Goal: Task Accomplishment & Management: Complete application form

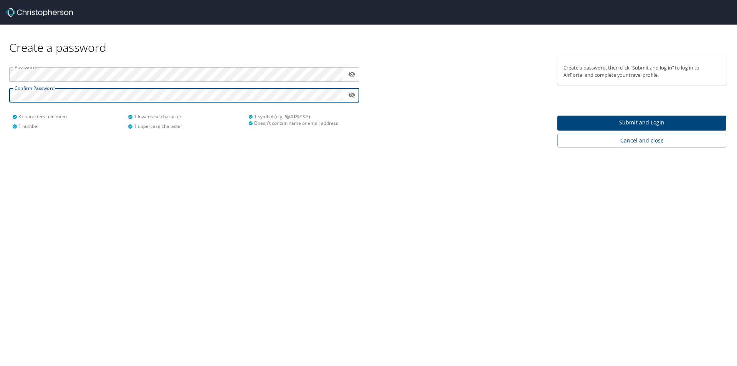
click at [622, 124] on span "Submit and Login" at bounding box center [642, 123] width 157 height 10
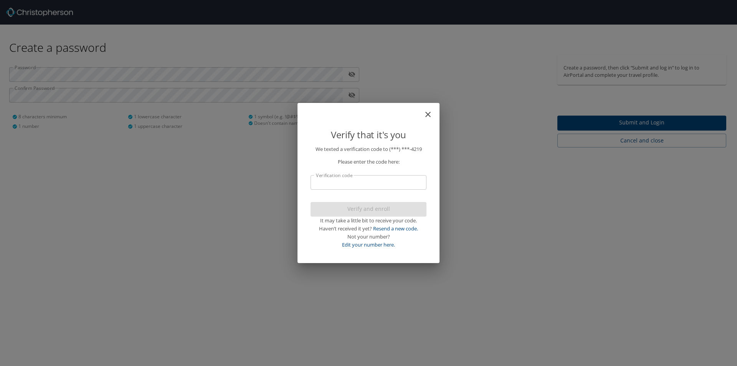
click at [389, 186] on input "Verification code" at bounding box center [369, 182] width 116 height 15
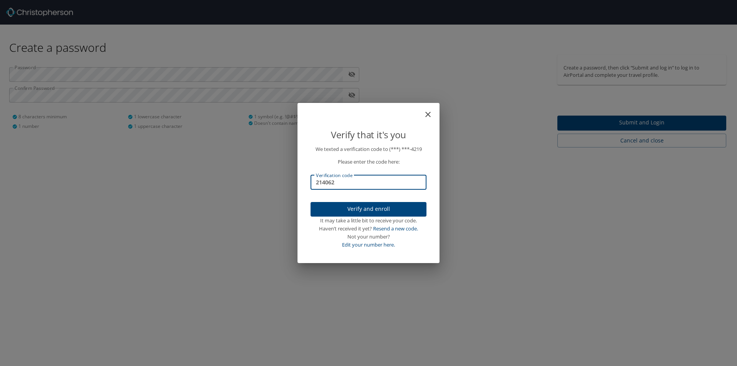
type input "214062"
click at [390, 212] on span "Verify and enroll" at bounding box center [369, 209] width 104 height 10
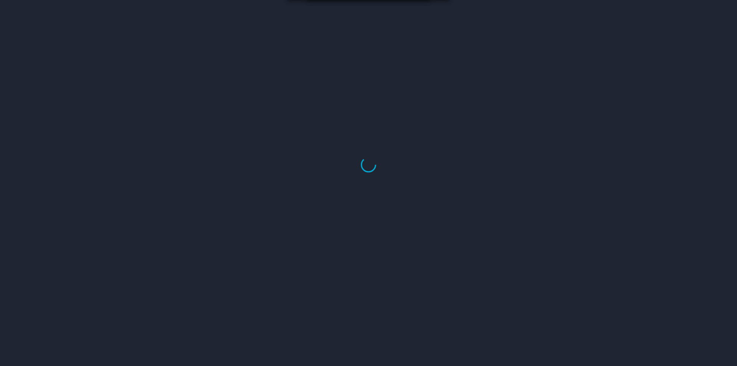
select select "US"
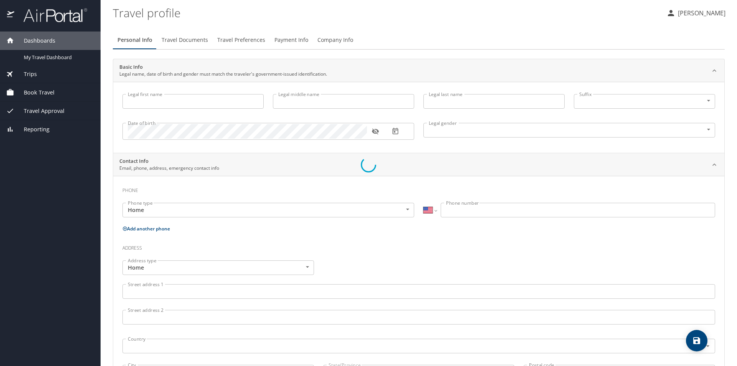
select select "US"
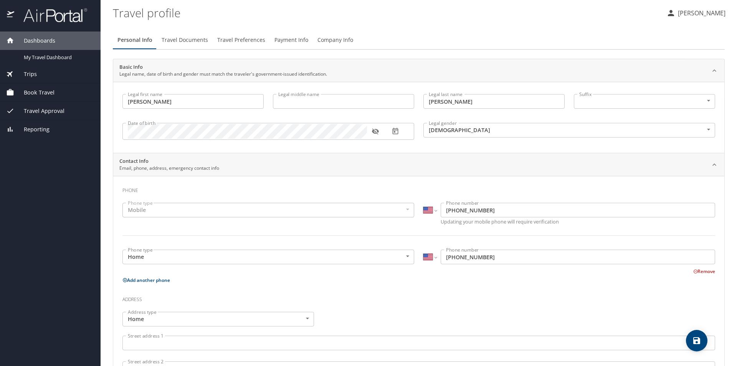
type input "Samantha"
type input "Laster"
type input "Female"
click at [375, 131] on icon "button" at bounding box center [375, 132] width 7 height 6
click at [375, 131] on icon "button" at bounding box center [375, 131] width 7 height 5
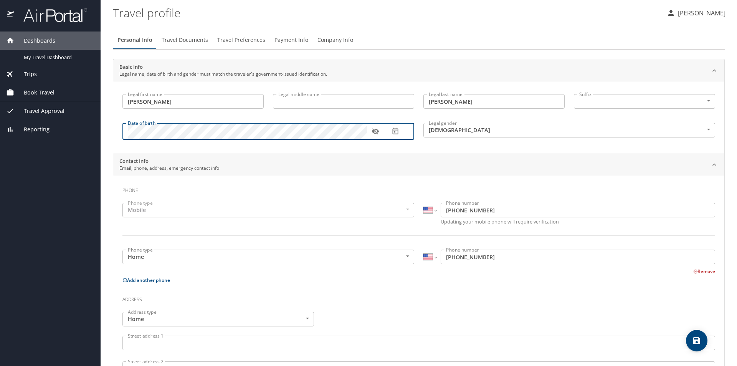
click at [376, 130] on icon "button" at bounding box center [375, 132] width 7 height 6
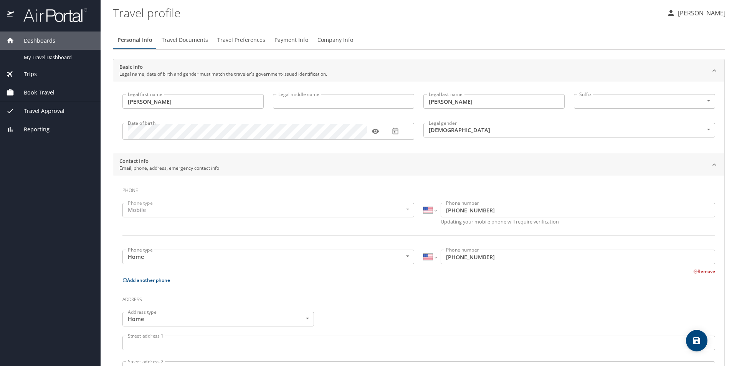
click at [374, 154] on div "Basic Info Legal name, date of birth and gender must match the traveler's gover…" at bounding box center [419, 293] width 612 height 469
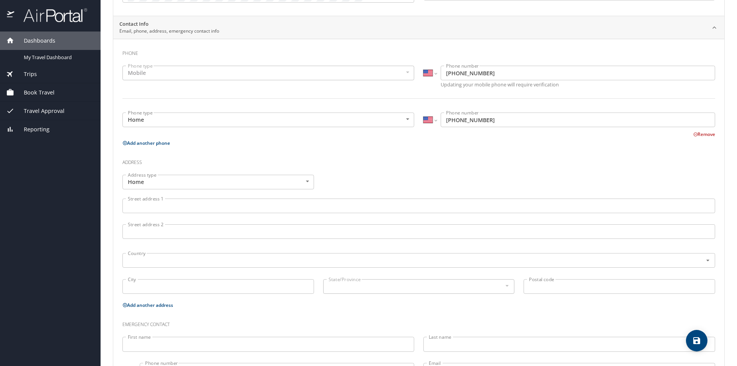
scroll to position [174, 0]
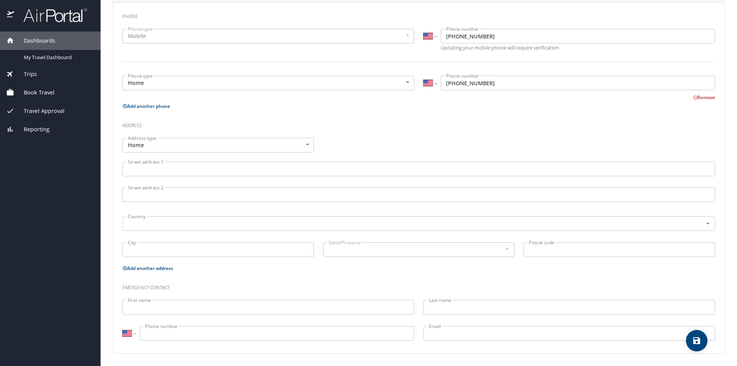
click at [230, 171] on input "Street address 1" at bounding box center [418, 169] width 593 height 15
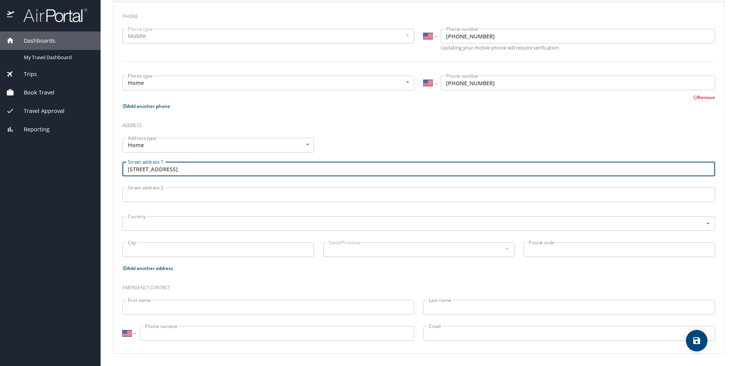
type input "213 Wintergreen dr"
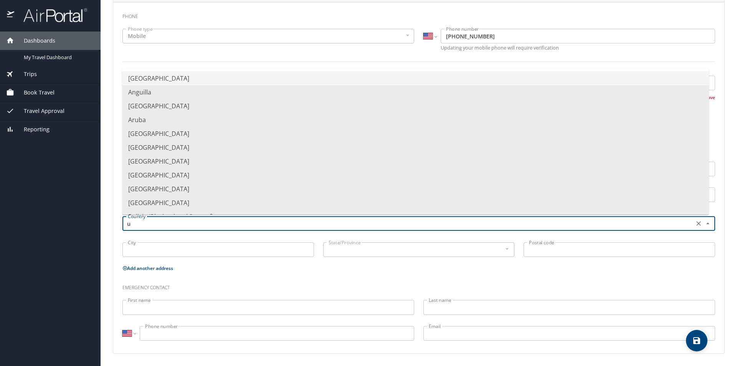
click at [232, 77] on li "United States of America" at bounding box center [415, 78] width 587 height 14
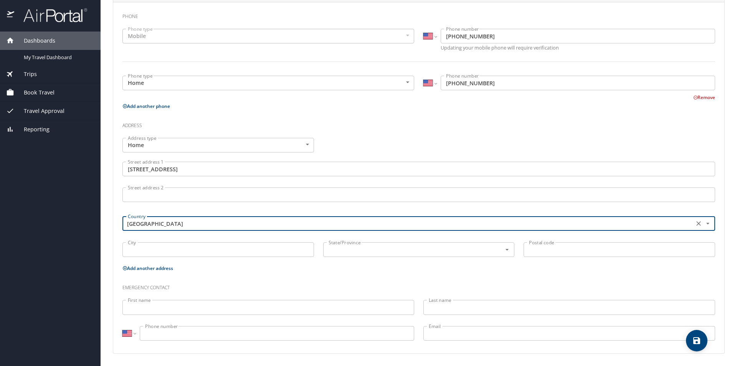
type input "United States of America"
click at [225, 249] on input "City" at bounding box center [218, 249] width 192 height 15
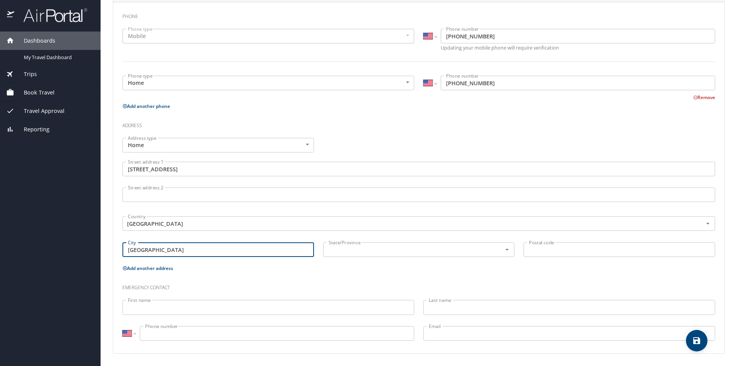
type input "Chatham"
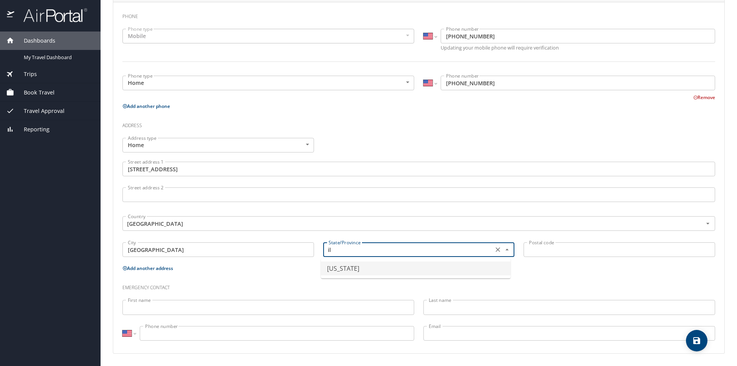
type input "Illinois"
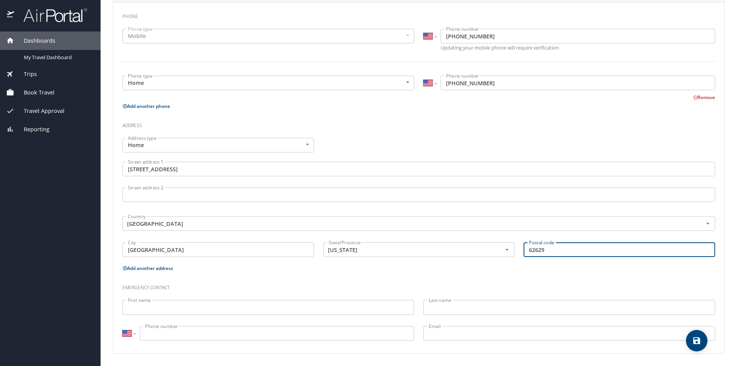
type input "62629"
click at [242, 279] on h3 "Emergency contact" at bounding box center [418, 285] width 593 height 13
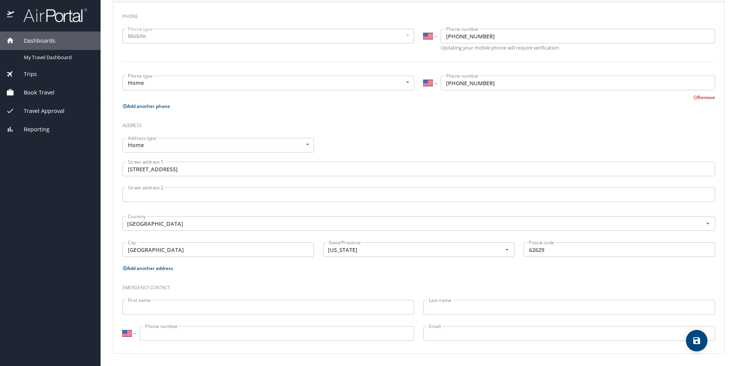
click at [182, 304] on input "First name" at bounding box center [268, 307] width 292 height 15
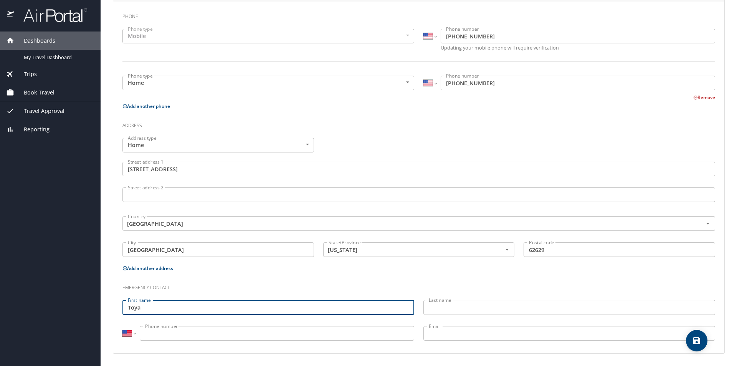
type input "Toya"
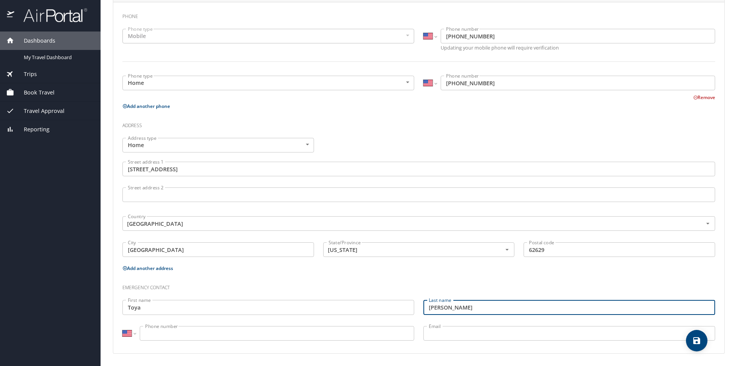
type input "Ambrose"
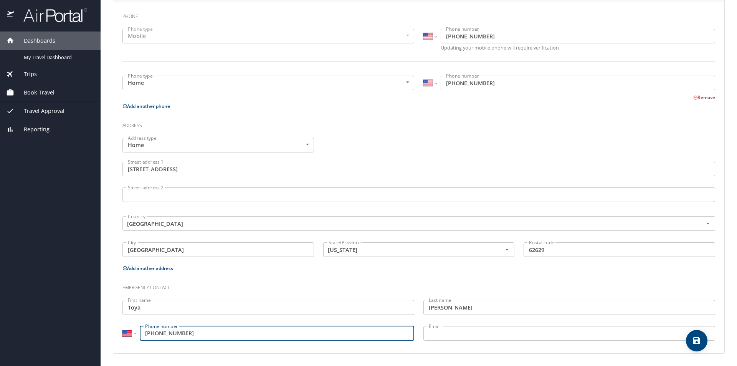
type input "(901) 830-3493"
click at [544, 286] on h3 "Emergency contact" at bounding box center [418, 285] width 593 height 13
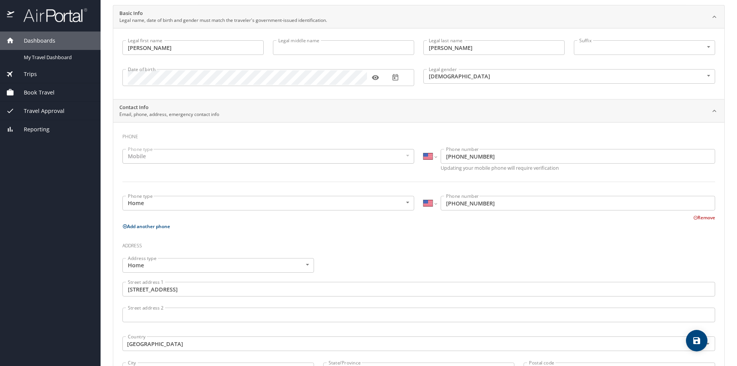
scroll to position [0, 0]
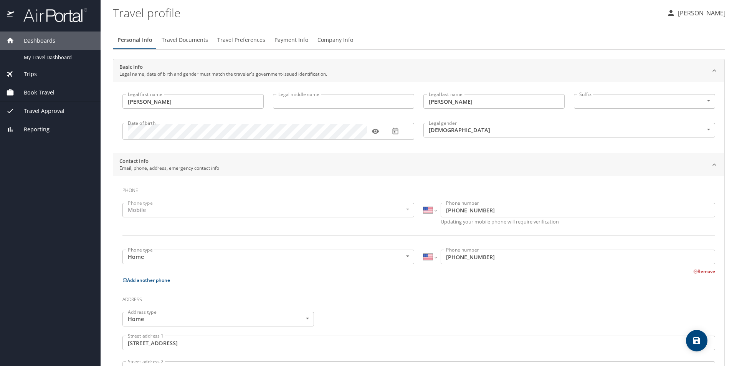
click at [199, 40] on span "Travel Documents" at bounding box center [185, 40] width 46 height 10
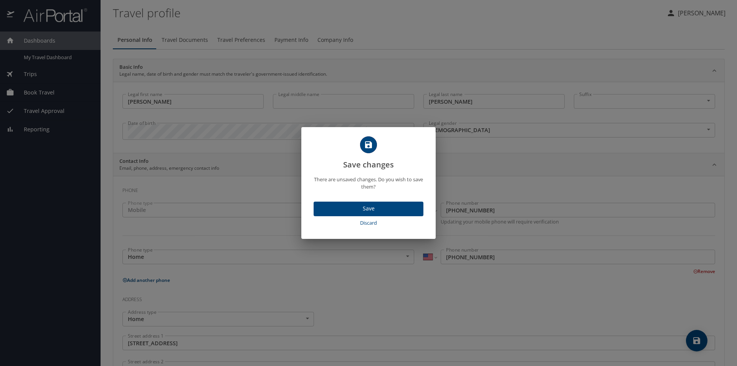
click at [378, 212] on span "Save" at bounding box center [369, 209] width 98 height 10
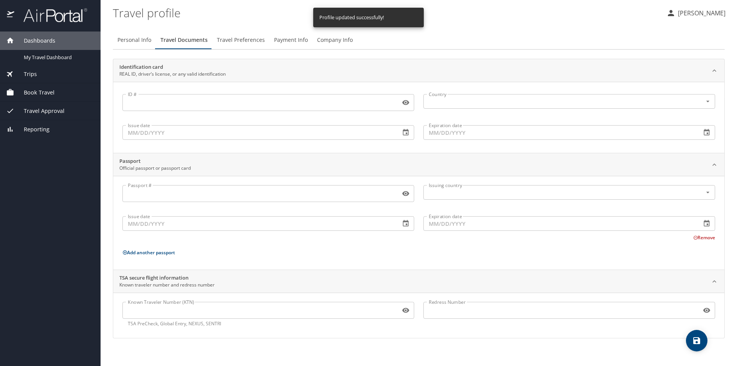
click at [187, 104] on input "ID #" at bounding box center [259, 102] width 275 height 15
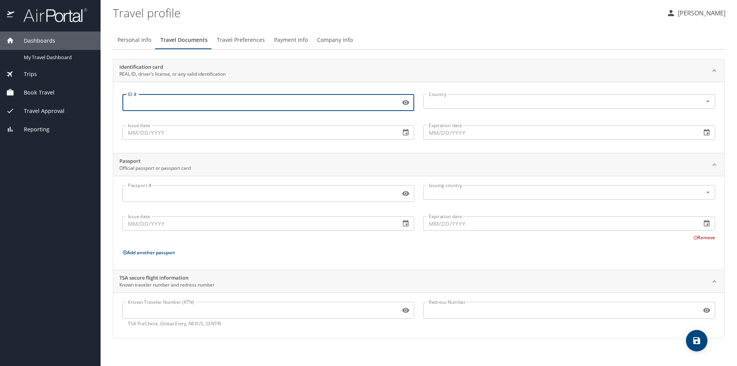
type input "l"
type input "L23678088648"
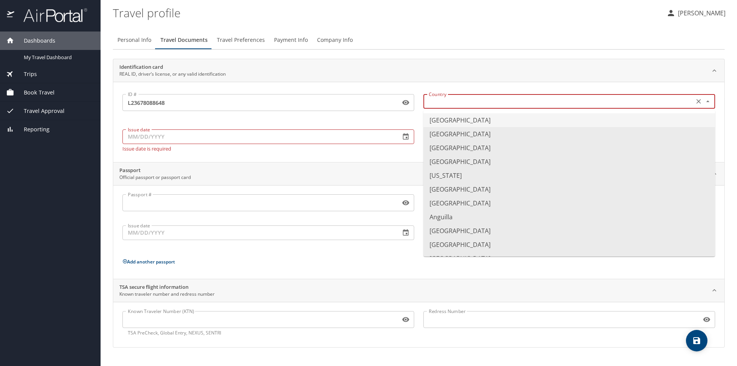
click at [498, 96] on input "text" at bounding box center [558, 101] width 265 height 10
click at [435, 122] on li "United States of America" at bounding box center [570, 120] width 292 height 14
type input "United States of America"
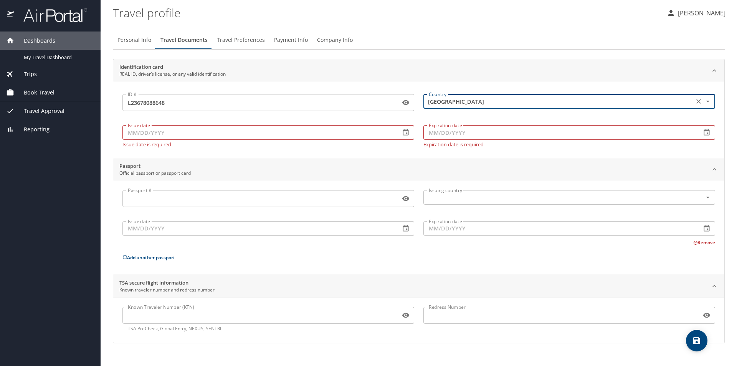
click at [571, 128] on input "Expiration date" at bounding box center [560, 132] width 272 height 15
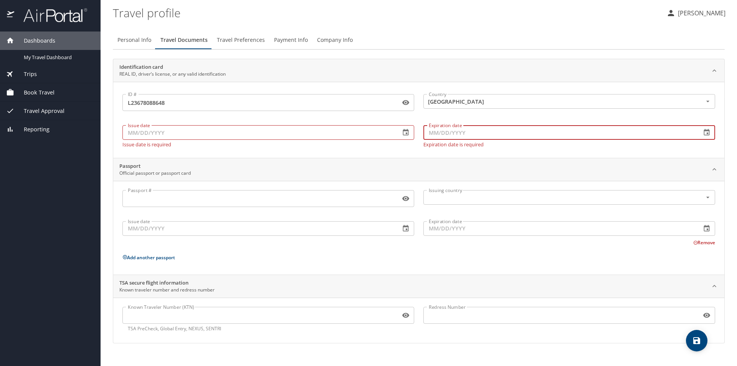
click at [205, 136] on input "Issue date" at bounding box center [258, 132] width 272 height 15
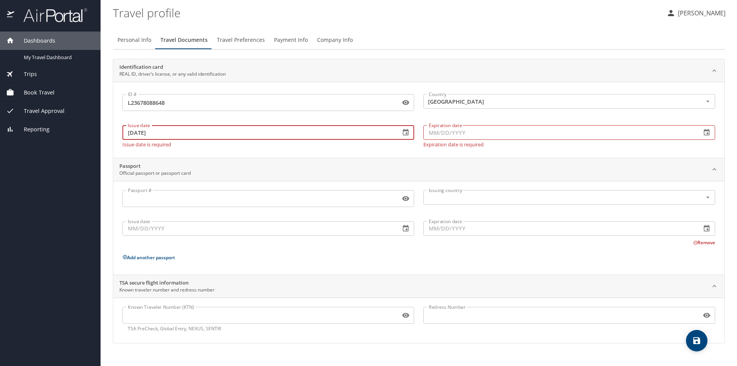
type input "02/17/2022"
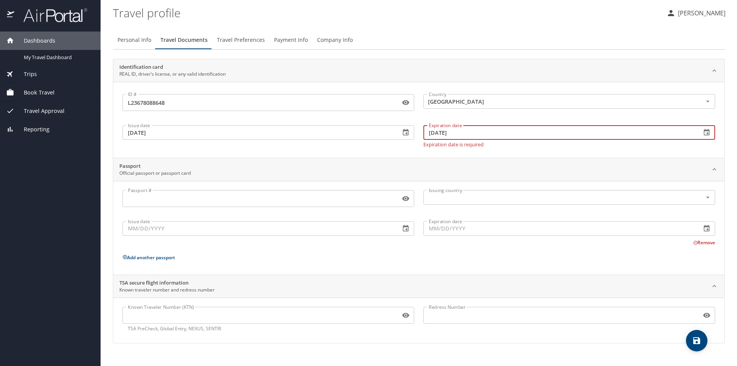
type input "02/17/2026"
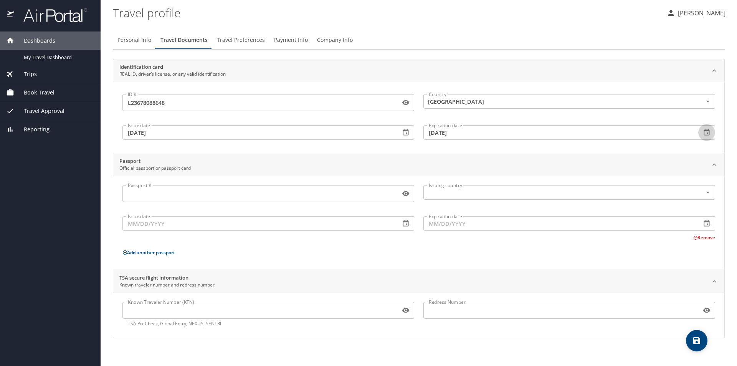
click at [256, 154] on div "Passport Official passport or passport card" at bounding box center [418, 164] width 611 height 23
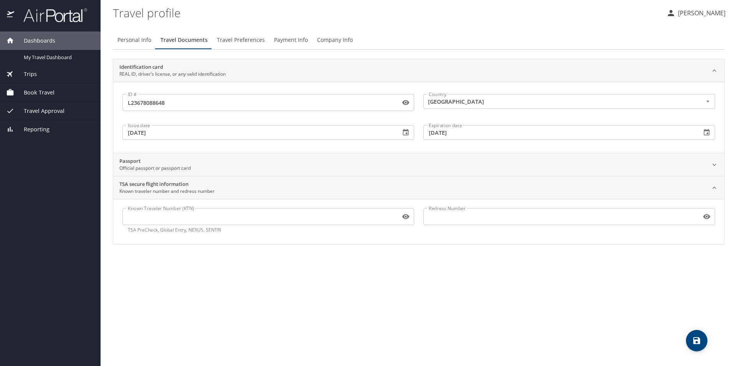
click at [235, 43] on span "Travel Preferences" at bounding box center [241, 40] width 48 height 10
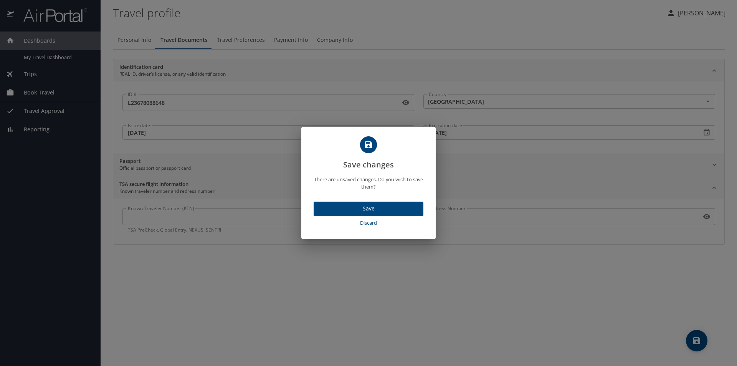
click at [367, 220] on span "Discard" at bounding box center [369, 222] width 104 height 9
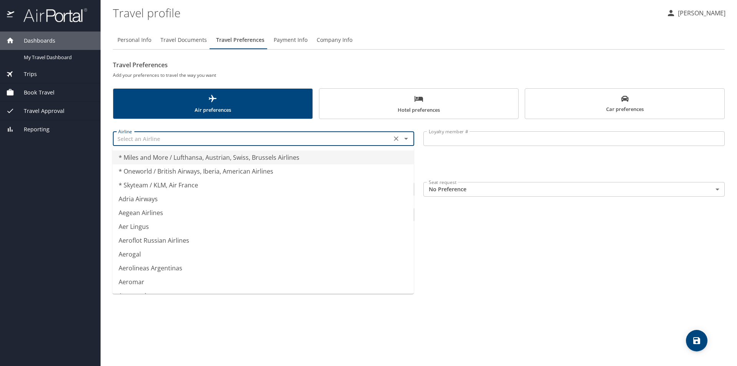
click at [206, 142] on input "text" at bounding box center [252, 139] width 274 height 10
click at [206, 141] on input "text" at bounding box center [252, 139] width 274 height 10
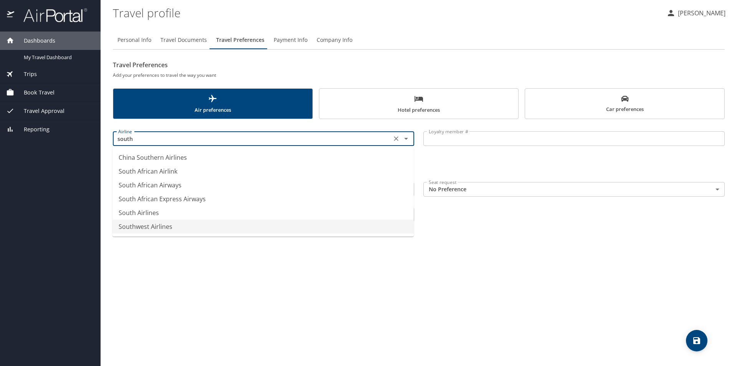
click at [172, 228] on li "Southwest Airlines" at bounding box center [263, 227] width 301 height 14
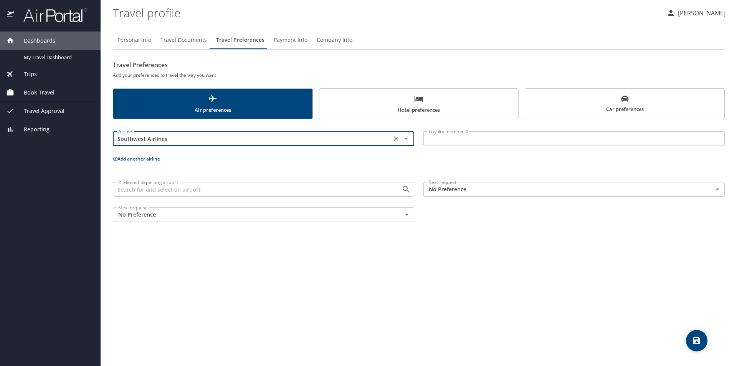
type input "Southwest Airlines"
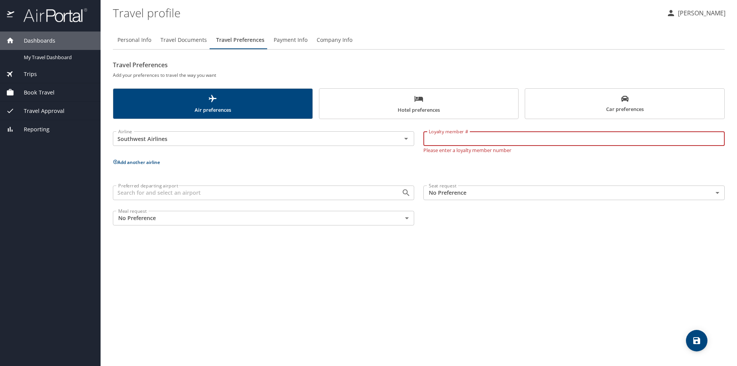
click at [466, 133] on input "Loyalty member #" at bounding box center [574, 138] width 301 height 15
click at [503, 135] on input "Loyalty member #" at bounding box center [574, 138] width 301 height 15
paste input "20687918020"
type input "20687918020"
click at [251, 162] on p "Add another airline" at bounding box center [419, 162] width 612 height 10
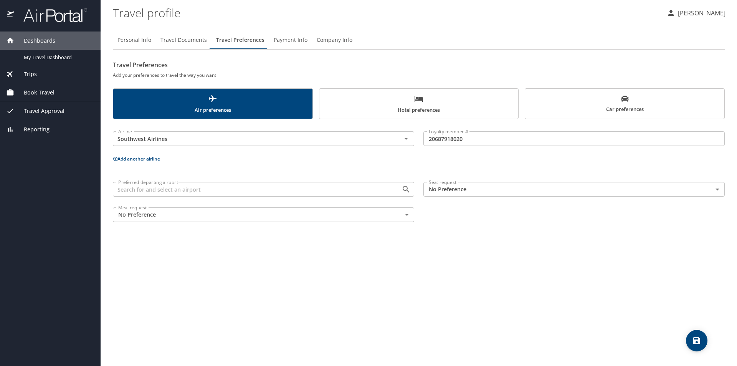
click at [117, 160] on icon at bounding box center [115, 159] width 4 height 4
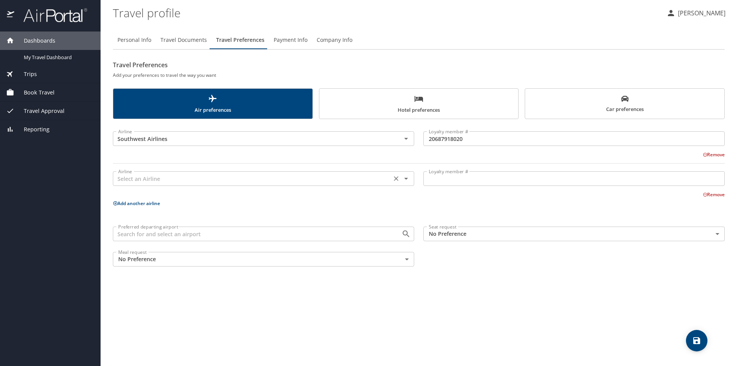
click at [162, 179] on input "text" at bounding box center [252, 179] width 274 height 10
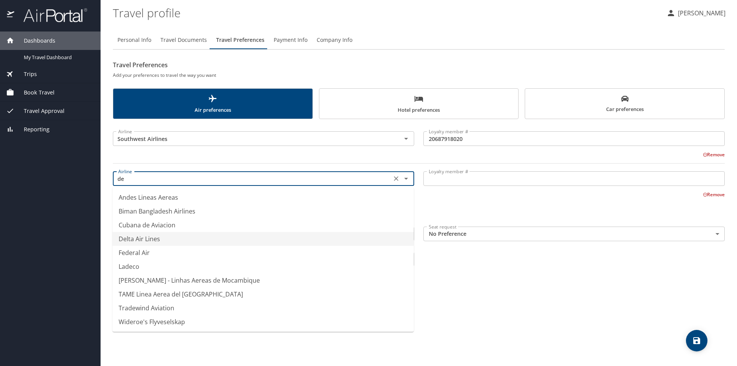
click at [138, 238] on li "Delta Air Lines" at bounding box center [263, 239] width 301 height 14
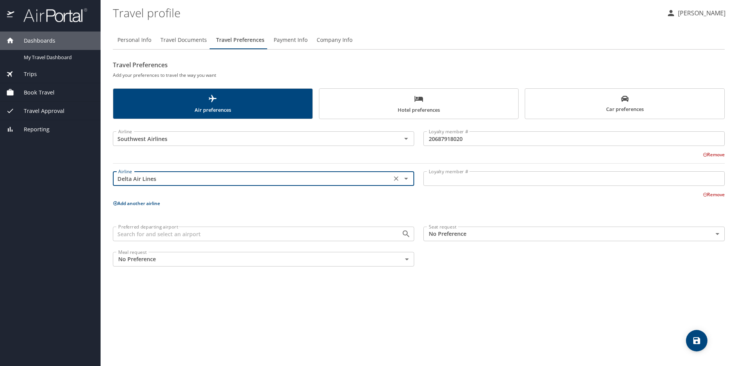
type input "Delta Air Lines"
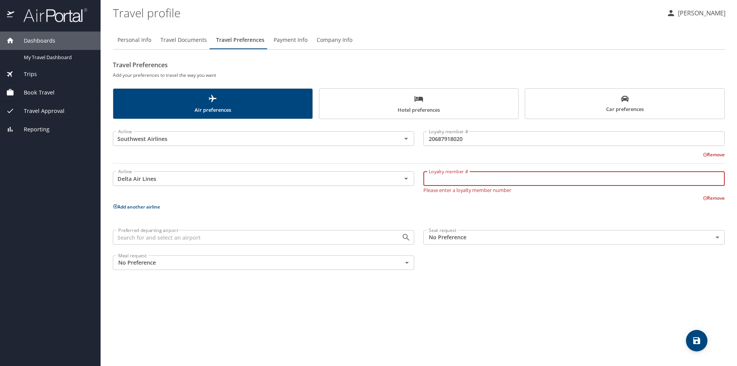
click at [480, 178] on input "Loyalty member #" at bounding box center [574, 178] width 301 height 15
type input "9867663099"
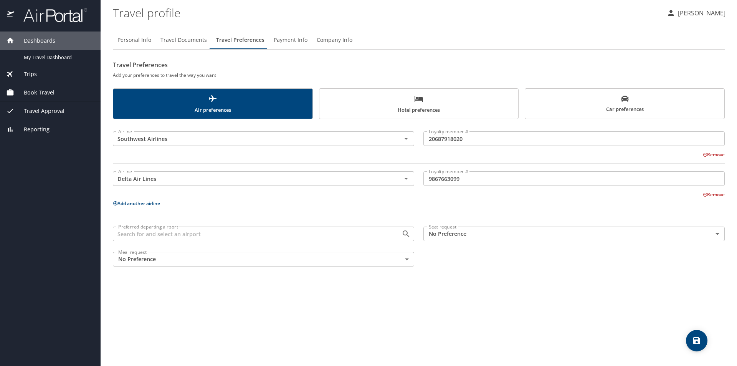
click at [153, 206] on button "Add another airline" at bounding box center [136, 203] width 47 height 7
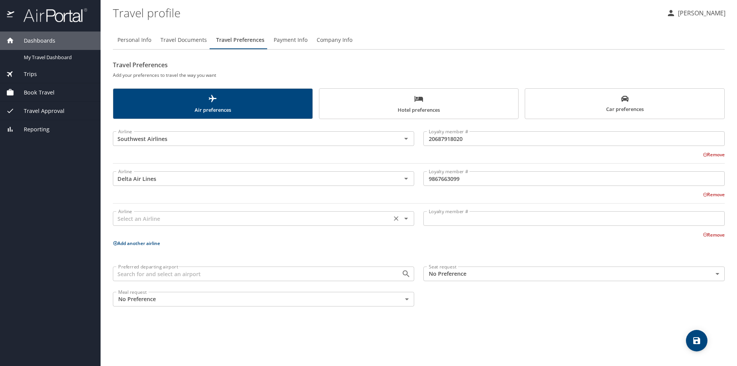
click at [153, 224] on div "Airline" at bounding box center [263, 218] width 301 height 15
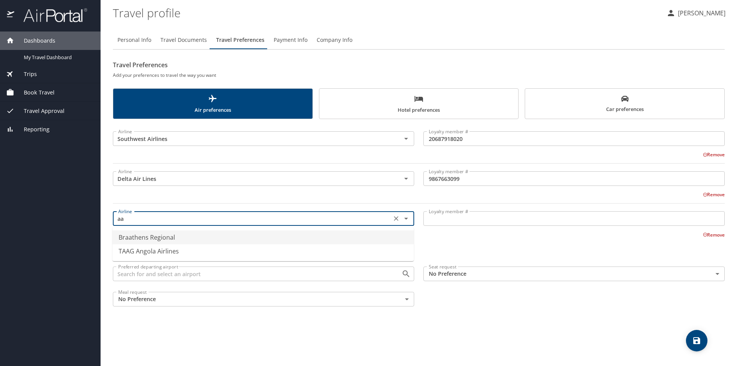
type input "a"
click at [155, 254] on li "American Airlines" at bounding box center [263, 251] width 301 height 14
type input "American Airlines"
click at [505, 222] on input "Loyalty member #" at bounding box center [574, 218] width 301 height 15
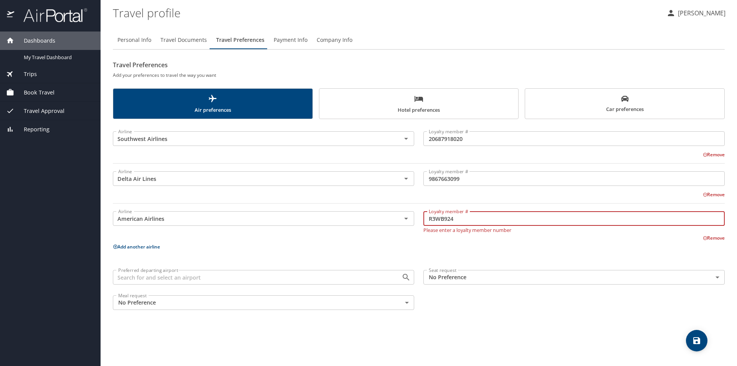
type input "R3WB924"
click at [521, 248] on p "Add another airline" at bounding box center [419, 247] width 612 height 10
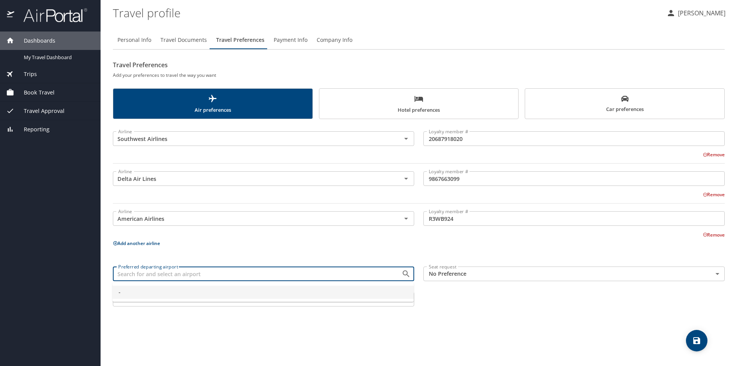
click at [148, 276] on input "Preferred departing airport" at bounding box center [252, 274] width 274 height 10
click at [194, 310] on li "STL - St Louis Missouri, United States of America" at bounding box center [263, 310] width 301 height 22
type input "STL - St Louis"
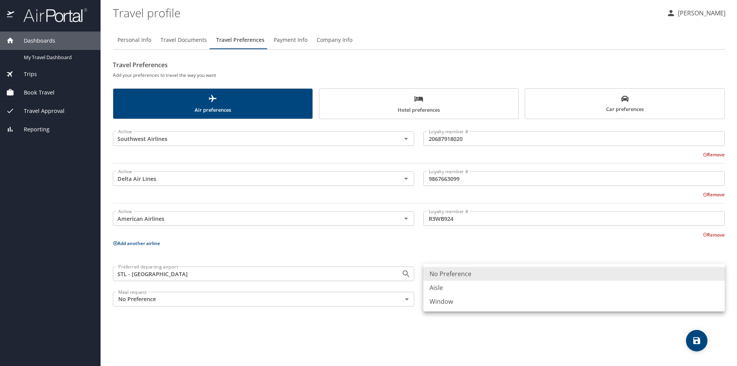
click at [550, 274] on body "Dashboards My Travel Dashboard Trips Current / Future Trips Past Trips Trips Mi…" at bounding box center [368, 183] width 737 height 366
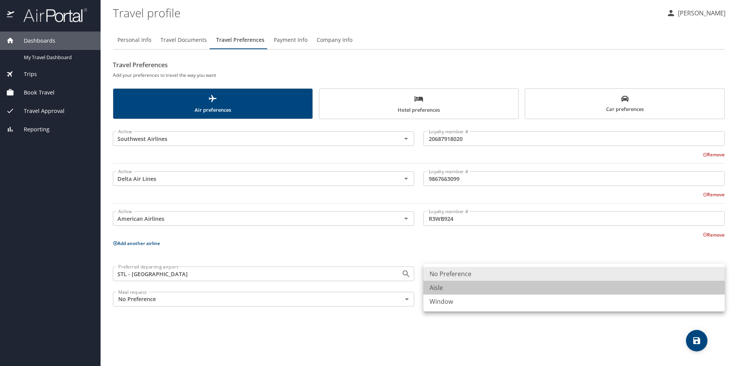
click at [544, 290] on li "Aisle" at bounding box center [574, 288] width 301 height 14
type input "Aisle"
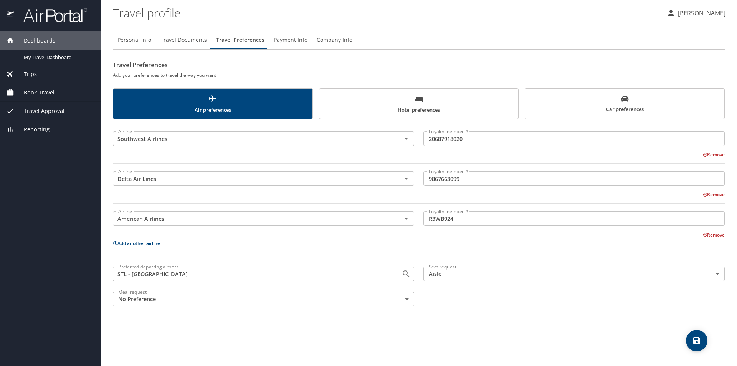
click at [506, 315] on div "Personal Info Travel Documents Travel Preferences Payment Info Company Info Tra…" at bounding box center [419, 195] width 612 height 341
click at [461, 101] on span "Hotel preferences" at bounding box center [419, 104] width 190 height 20
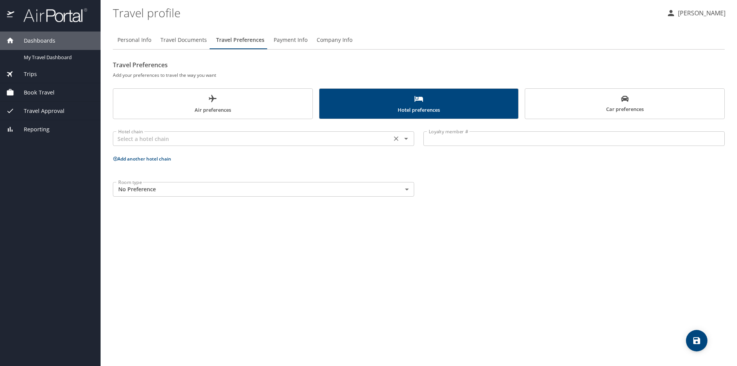
click at [273, 139] on input "text" at bounding box center [252, 139] width 274 height 10
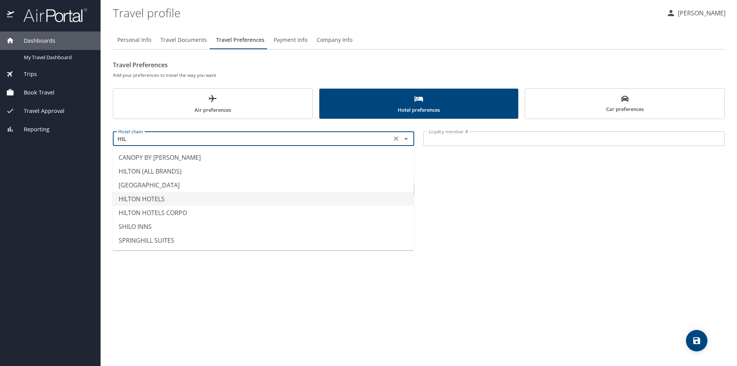
click at [169, 200] on li "HILTON HOTELS" at bounding box center [263, 199] width 301 height 14
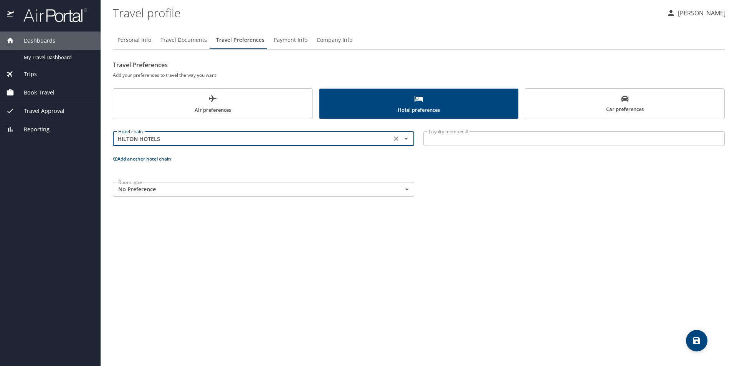
type input "HILTON HOTELS"
click at [508, 136] on input "Loyalty member #" at bounding box center [574, 138] width 301 height 15
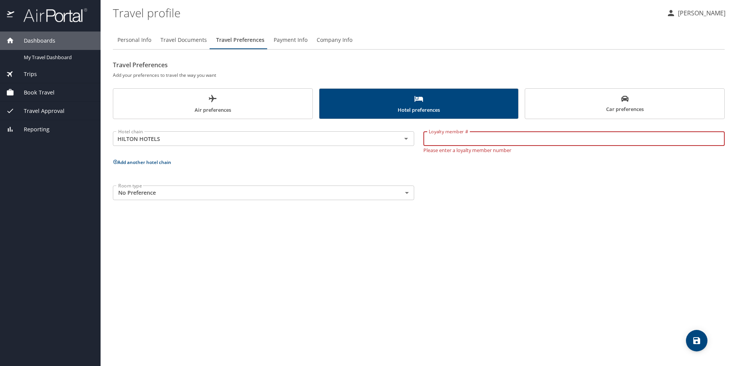
paste input "967269588"
type input "967269588"
drag, startPoint x: 578, startPoint y: 266, endPoint x: 563, endPoint y: 254, distance: 19.7
click at [578, 265] on div "Personal Info Travel Documents Travel Preferences Payment Info Company Info Tra…" at bounding box center [419, 195] width 612 height 341
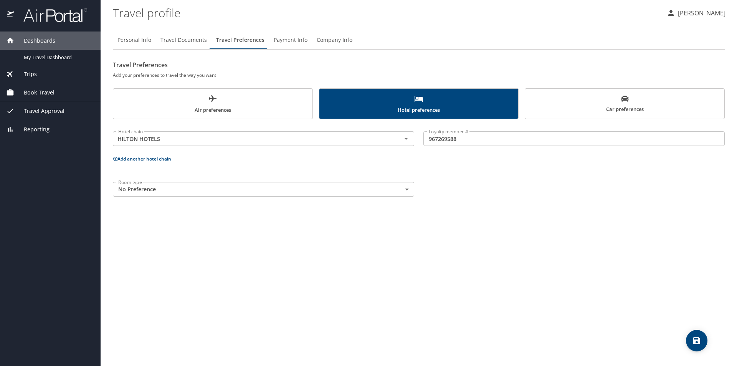
click at [630, 103] on span "Car preferences" at bounding box center [625, 104] width 190 height 19
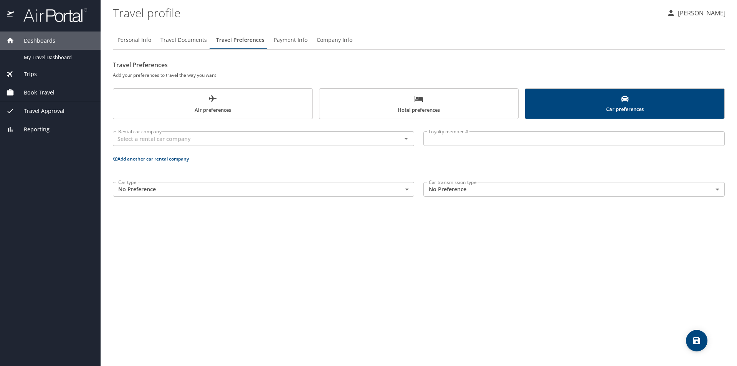
click at [290, 36] on span "Payment Info" at bounding box center [291, 40] width 34 height 10
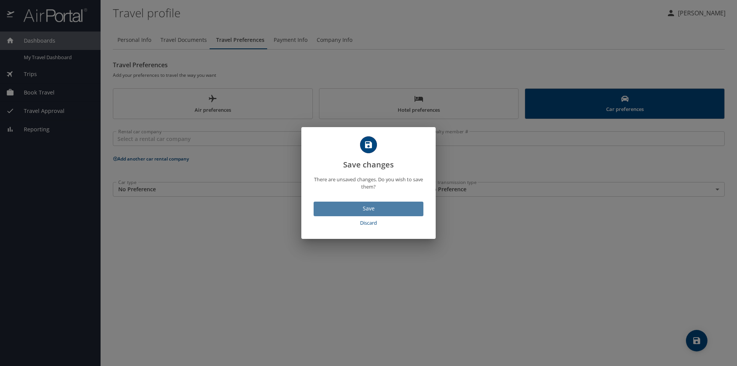
click at [341, 208] on span "Save" at bounding box center [369, 209] width 98 height 10
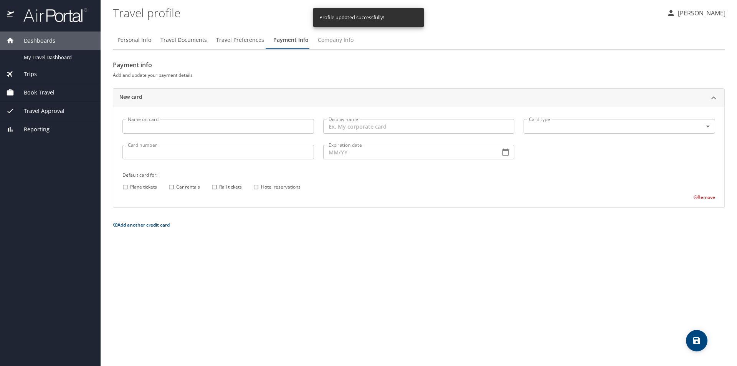
click at [333, 41] on span "Company Info" at bounding box center [336, 40] width 36 height 10
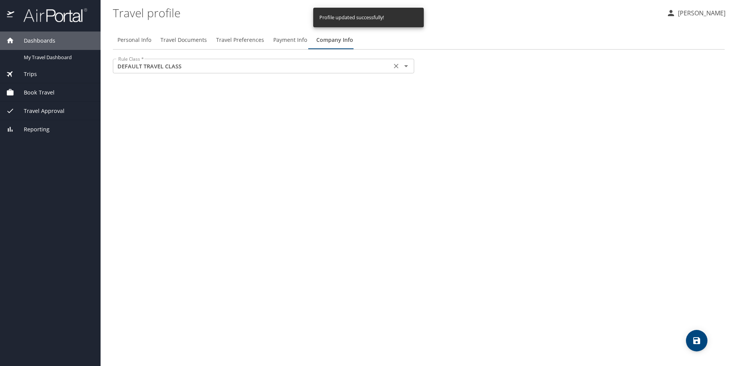
click at [336, 65] on input "DEFAULT TRAVEL CLASS" at bounding box center [252, 66] width 274 height 10
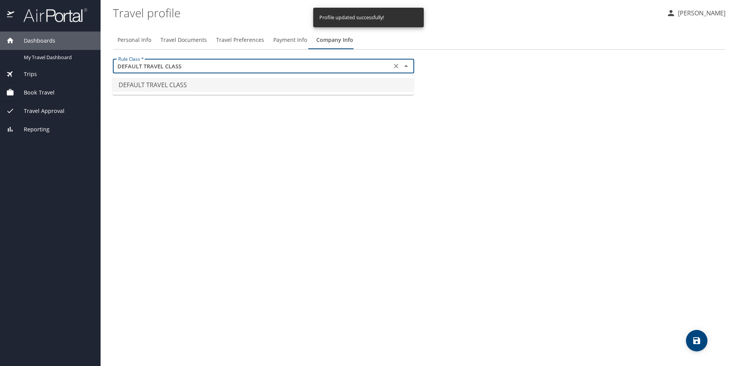
click at [336, 65] on input "DEFAULT TRAVEL CLASS" at bounding box center [252, 66] width 274 height 10
drag, startPoint x: 688, startPoint y: 101, endPoint x: 513, endPoint y: 96, distance: 174.4
click at [687, 101] on div "Personal Info Travel Documents Travel Preferences Payment Info Company Info Rul…" at bounding box center [419, 195] width 612 height 341
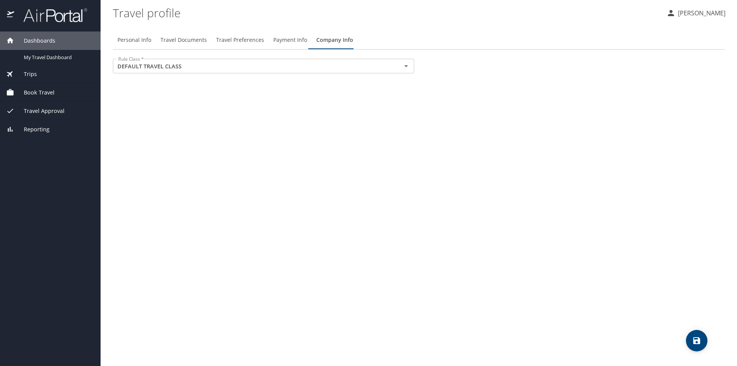
click at [296, 42] on span "Payment Info" at bounding box center [290, 40] width 34 height 10
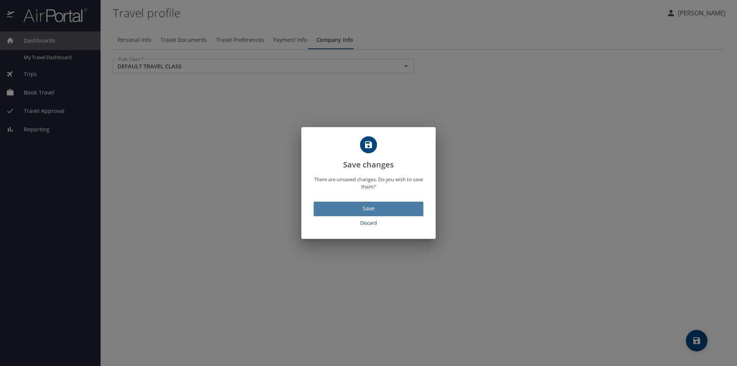
click at [391, 203] on button "Save" at bounding box center [369, 209] width 110 height 15
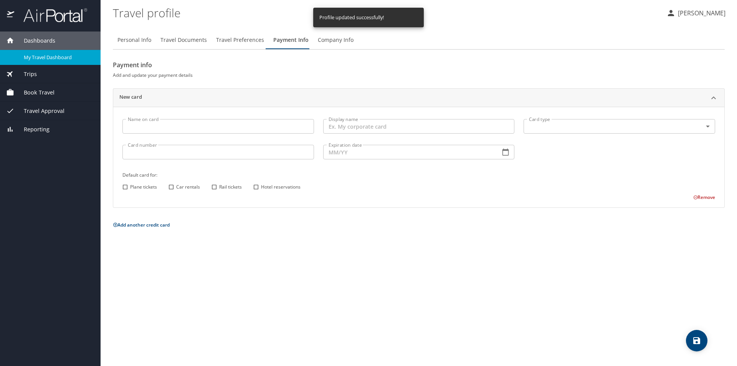
click at [50, 59] on span "My Travel Dashboard" at bounding box center [58, 57] width 68 height 7
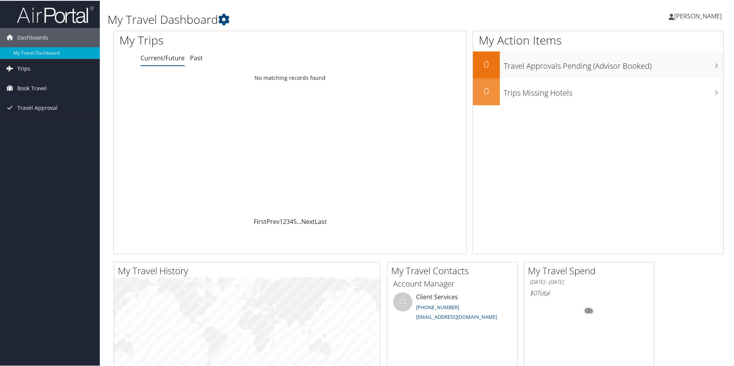
click at [42, 68] on link "Trips" at bounding box center [50, 67] width 100 height 19
click at [42, 119] on span "Book Travel" at bounding box center [32, 122] width 30 height 19
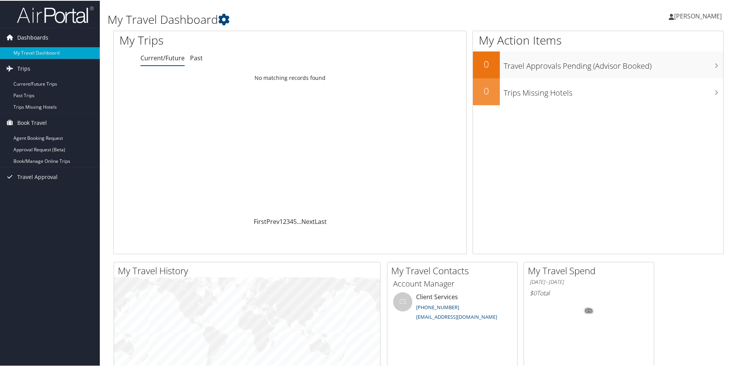
click at [22, 38] on span "Dashboards" at bounding box center [32, 36] width 31 height 19
click at [27, 51] on link "My Travel Dashboard" at bounding box center [50, 52] width 100 height 12
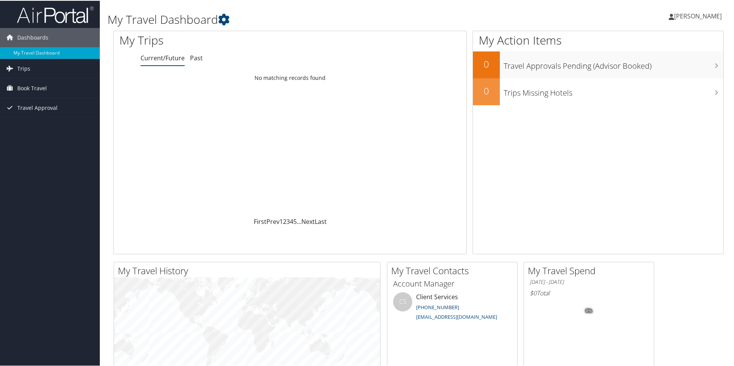
click at [345, 8] on div "My Travel Dashboard" at bounding box center [315, 15] width 415 height 23
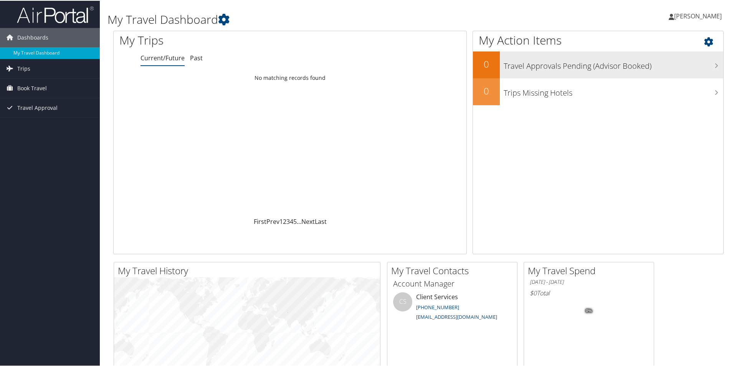
click at [693, 65] on h3 "Travel Approvals Pending (Advisor Booked)" at bounding box center [614, 63] width 220 height 15
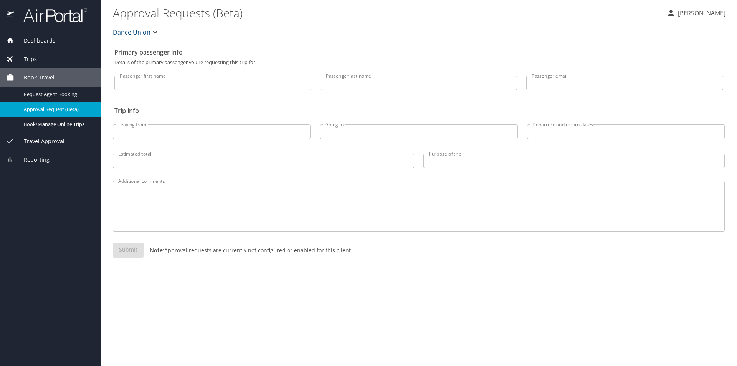
click at [63, 141] on span "Travel Approval" at bounding box center [39, 141] width 50 height 8
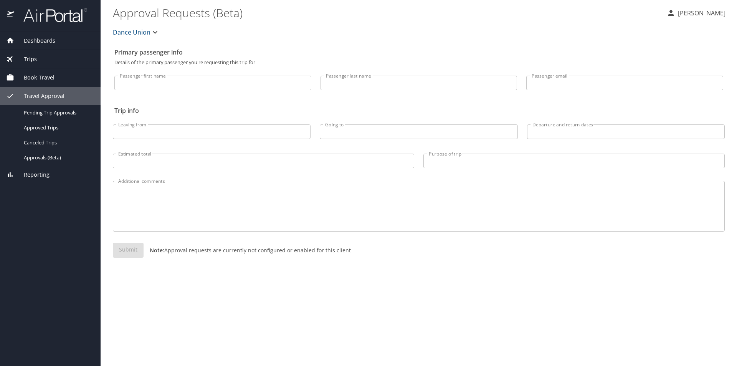
click at [31, 57] on span "Trips" at bounding box center [25, 59] width 23 height 8
